Goal: Information Seeking & Learning: Learn about a topic

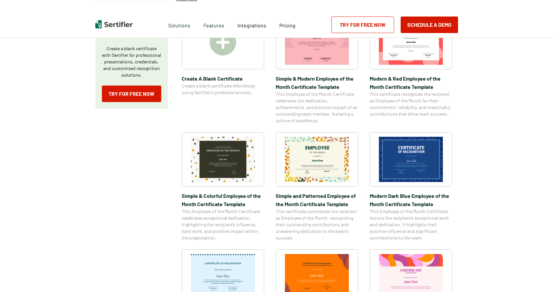
scroll to position [147, 0]
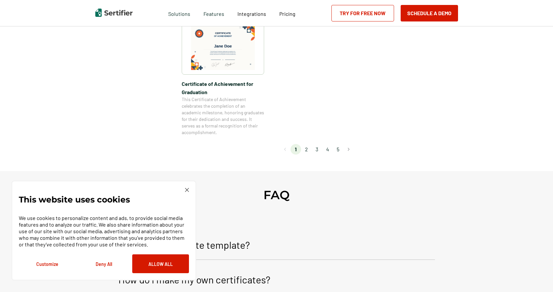
scroll to position [518, 0]
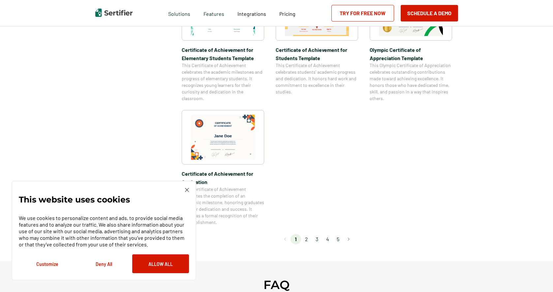
click at [306, 241] on li "2" at bounding box center [306, 239] width 11 height 11
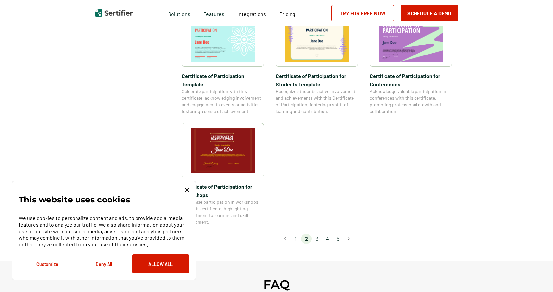
scroll to position [529, 0]
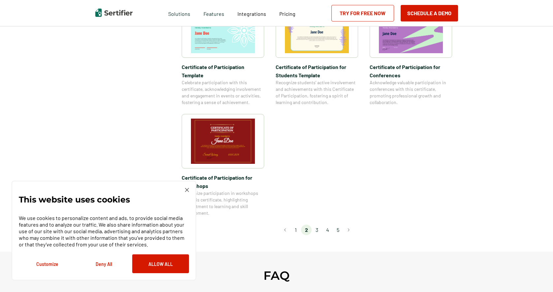
click at [318, 224] on li "3" at bounding box center [317, 229] width 11 height 11
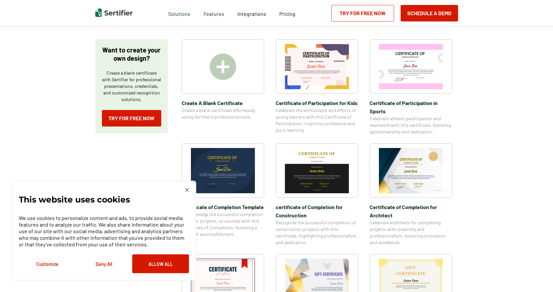
scroll to position [108, 0]
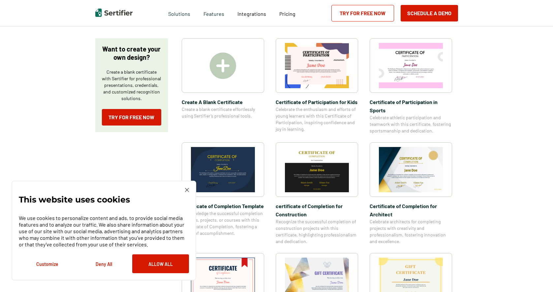
click at [185, 192] on div "This website uses cookies We use cookies to personalize content and ads, to pro…" at bounding box center [104, 230] width 170 height 85
click at [190, 189] on div "This website uses cookies We use cookies to personalize content and ads, to pro…" at bounding box center [104, 231] width 185 height 100
click at [186, 190] on img at bounding box center [187, 190] width 4 height 4
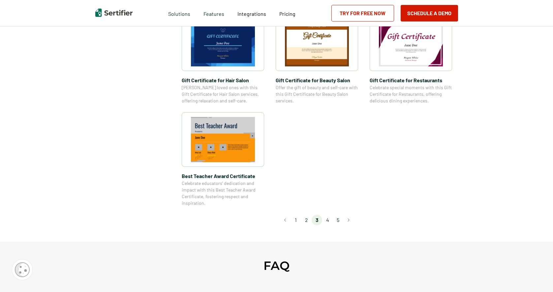
scroll to position [468, 0]
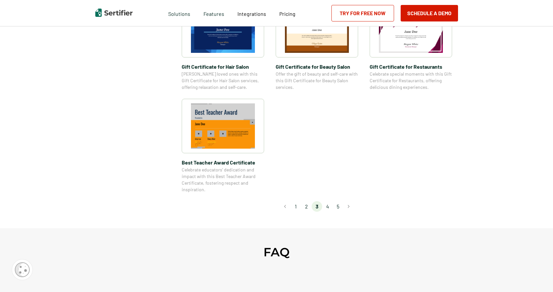
click at [330, 208] on li "4" at bounding box center [327, 206] width 11 height 11
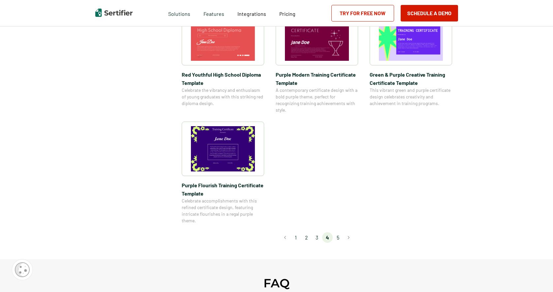
scroll to position [460, 0]
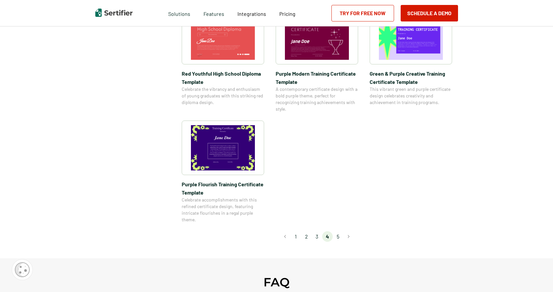
click at [339, 239] on li "5" at bounding box center [338, 236] width 11 height 11
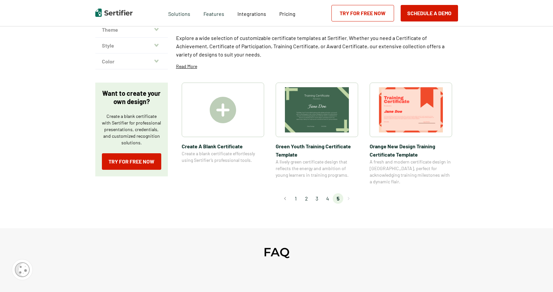
scroll to position [0, 0]
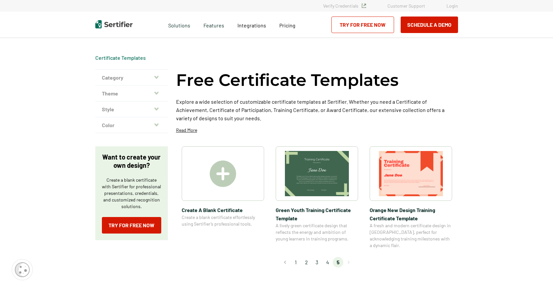
click at [232, 170] on img at bounding box center [223, 173] width 26 height 26
